Goal: Task Accomplishment & Management: Manage account settings

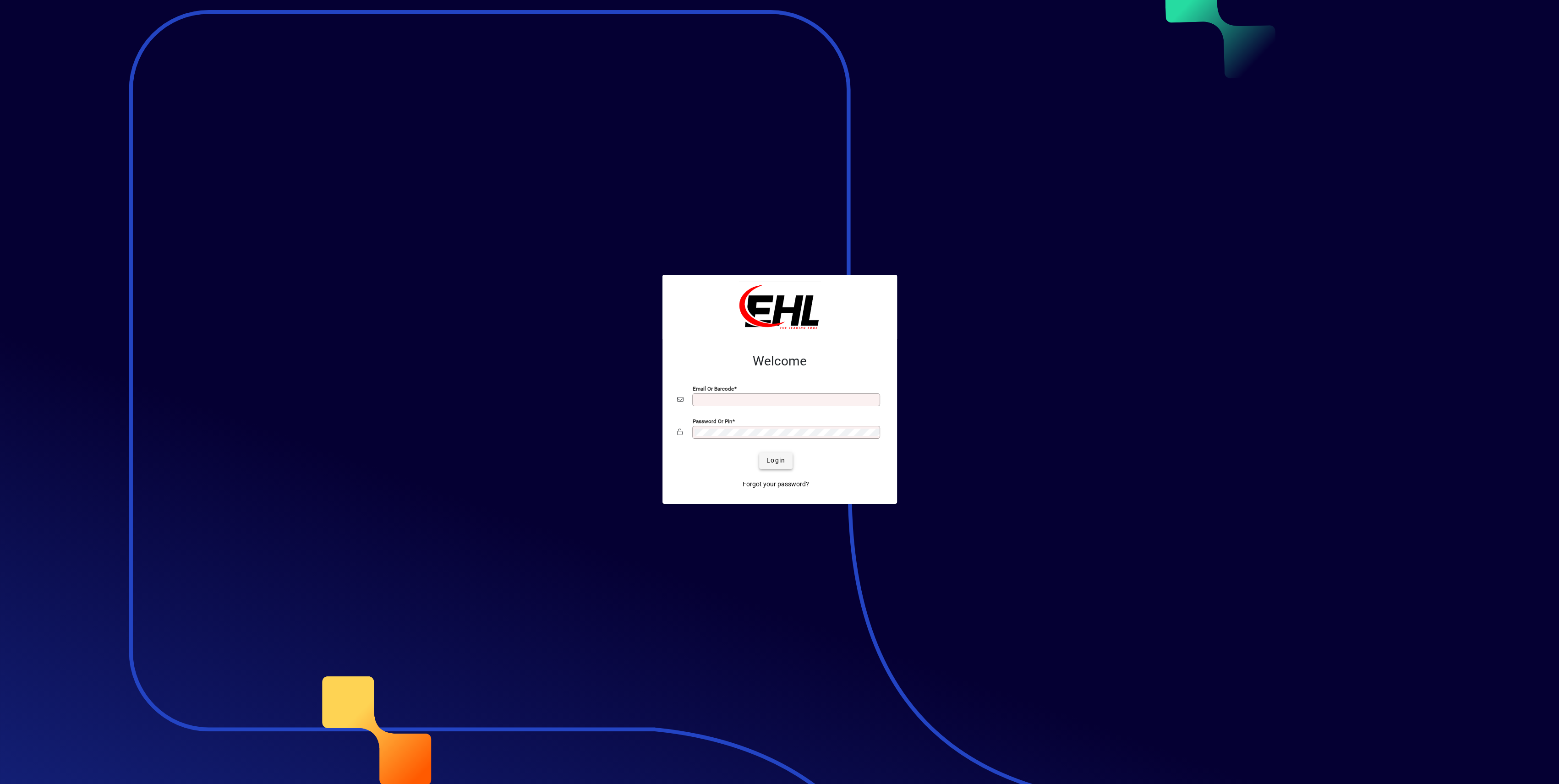
type input "**********"
click at [777, 462] on span "Login" at bounding box center [775, 460] width 19 height 10
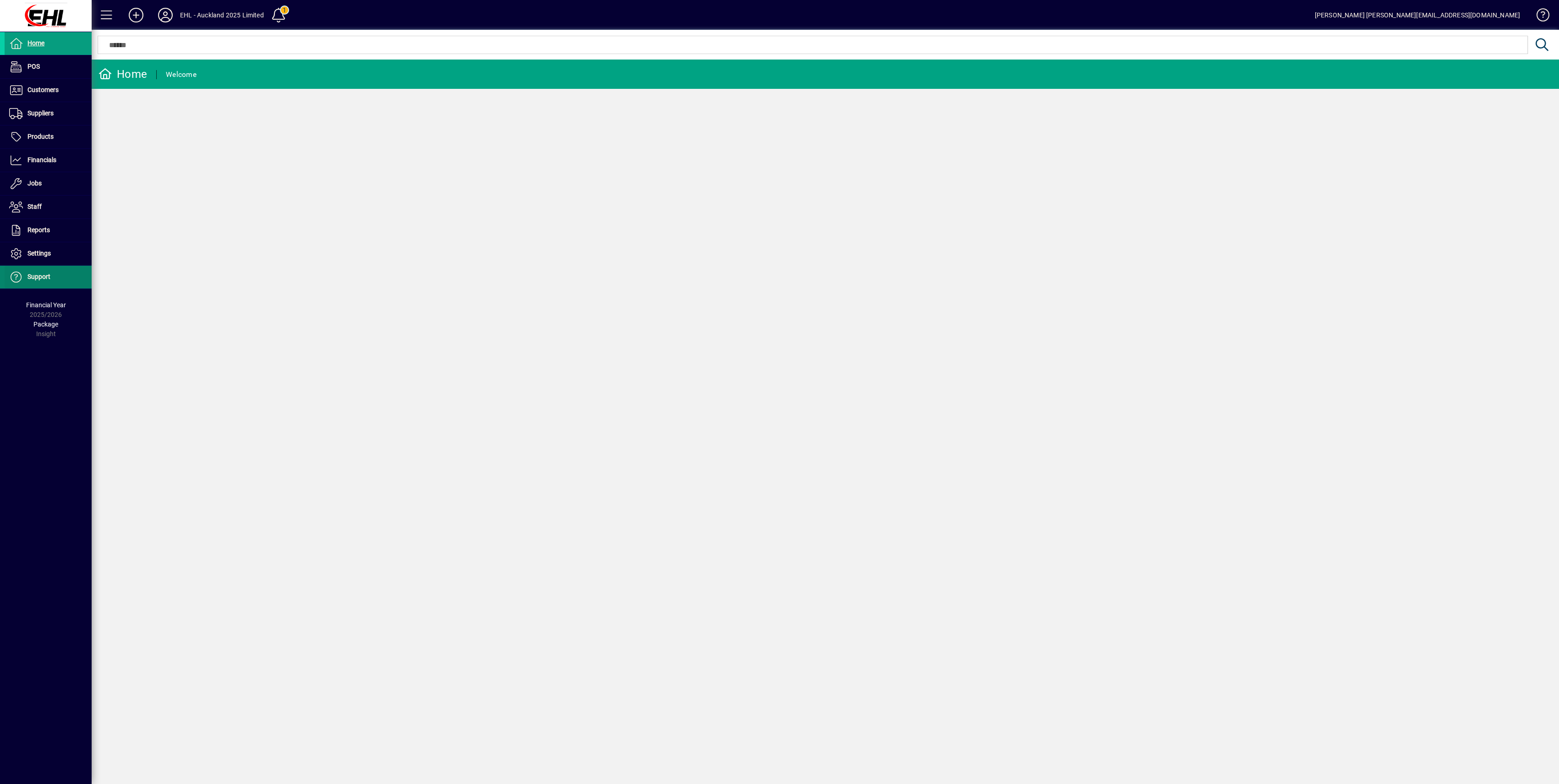
click at [40, 272] on span "Support" at bounding box center [27, 277] width 46 height 11
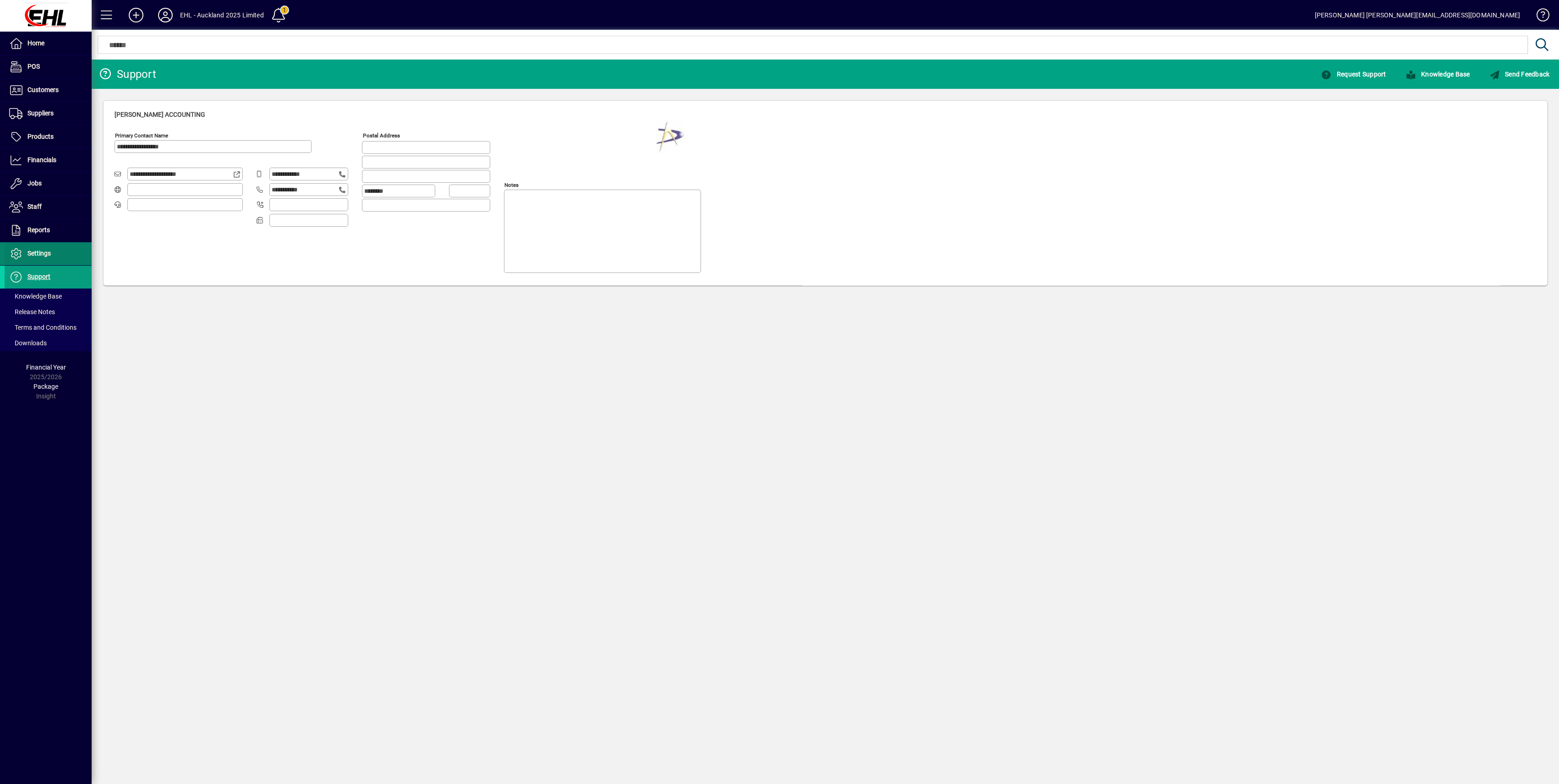
click at [34, 248] on span "Settings" at bounding box center [28, 254] width 46 height 11
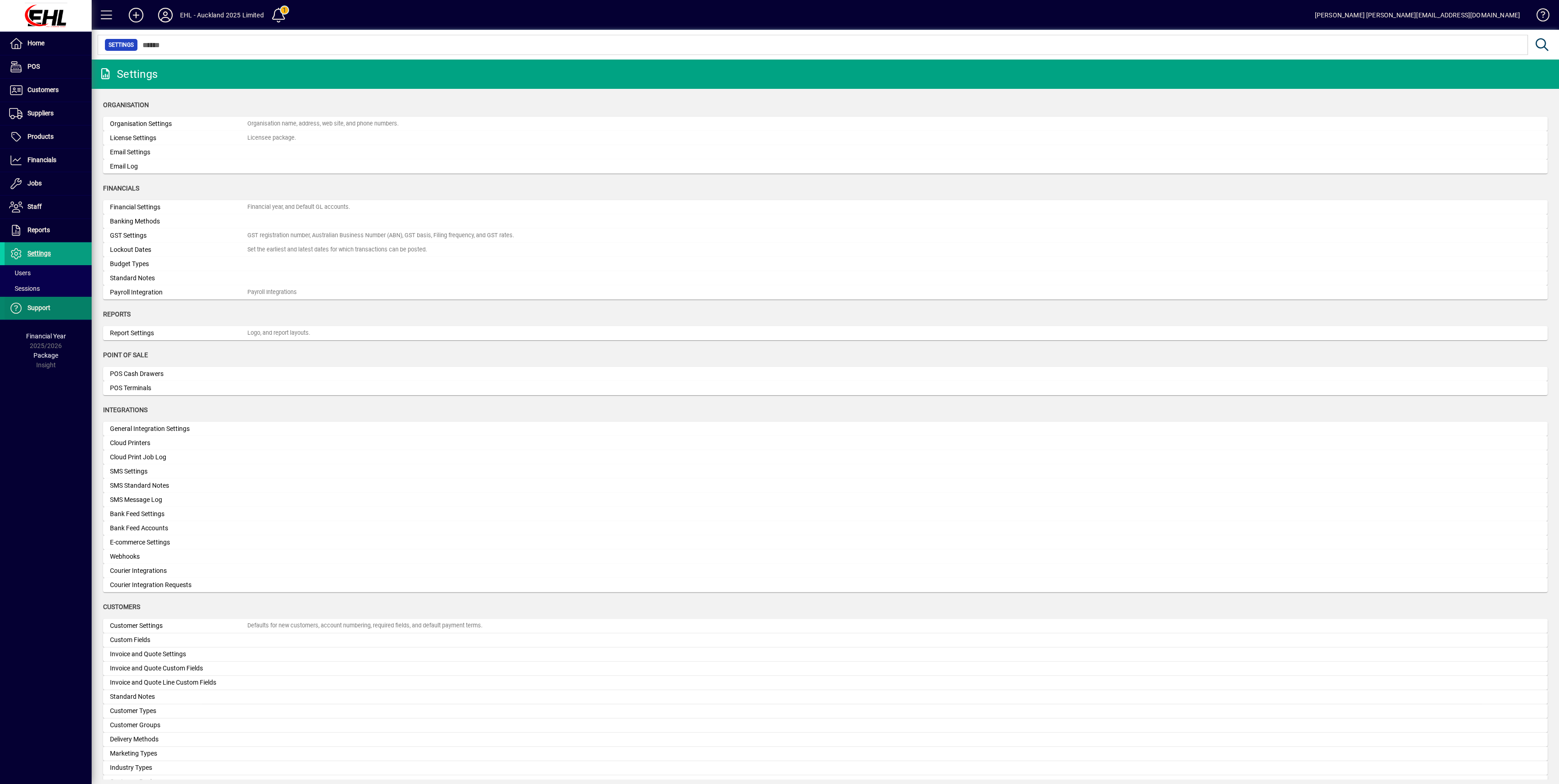
drag, startPoint x: 20, startPoint y: 271, endPoint x: 80, endPoint y: 298, distance: 65.8
click at [21, 271] on span "Users" at bounding box center [19, 272] width 21 height 7
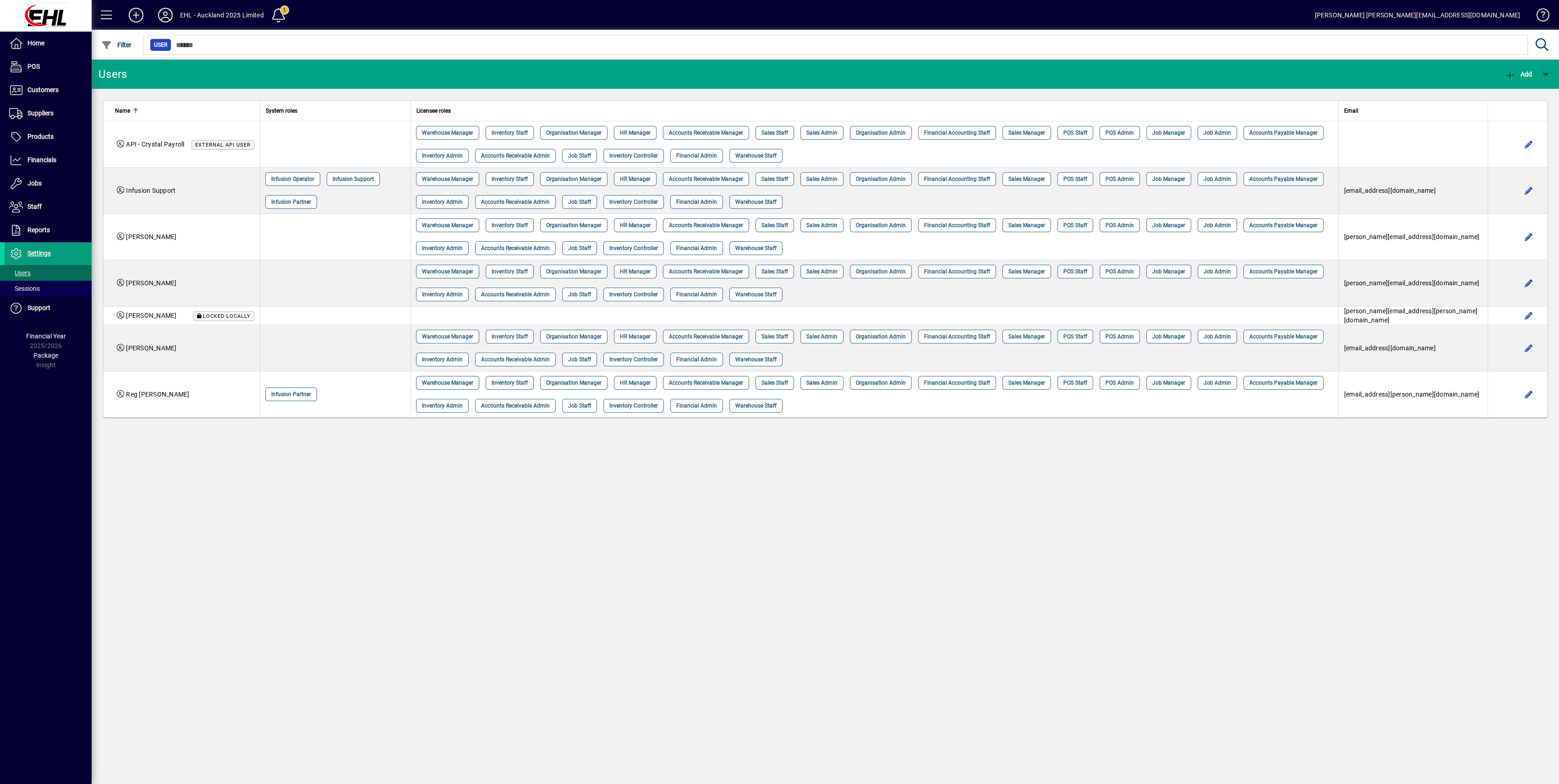
click at [169, 19] on icon at bounding box center [165, 15] width 18 height 15
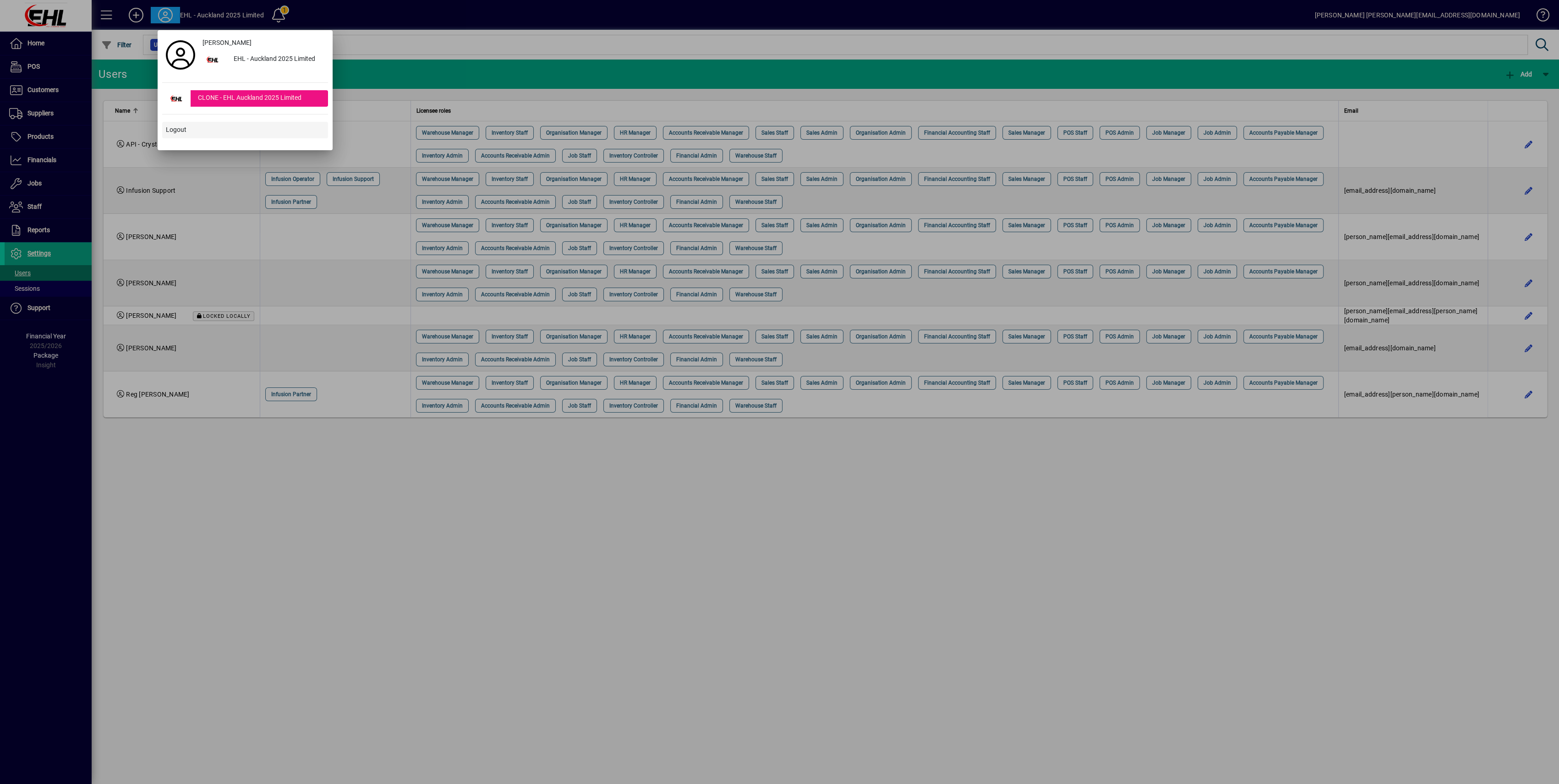
click at [185, 132] on span "Logout" at bounding box center [176, 129] width 21 height 10
